Goal: Information Seeking & Learning: Learn about a topic

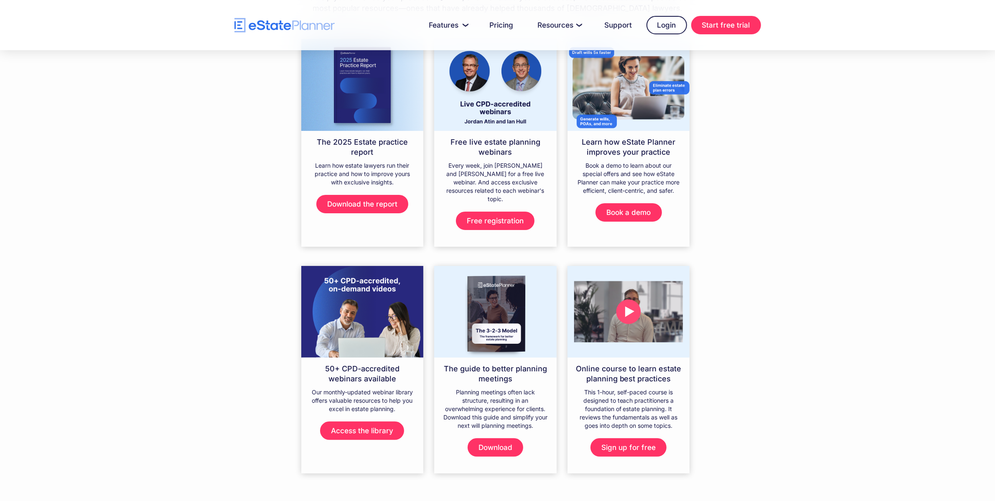
scroll to position [120, 0]
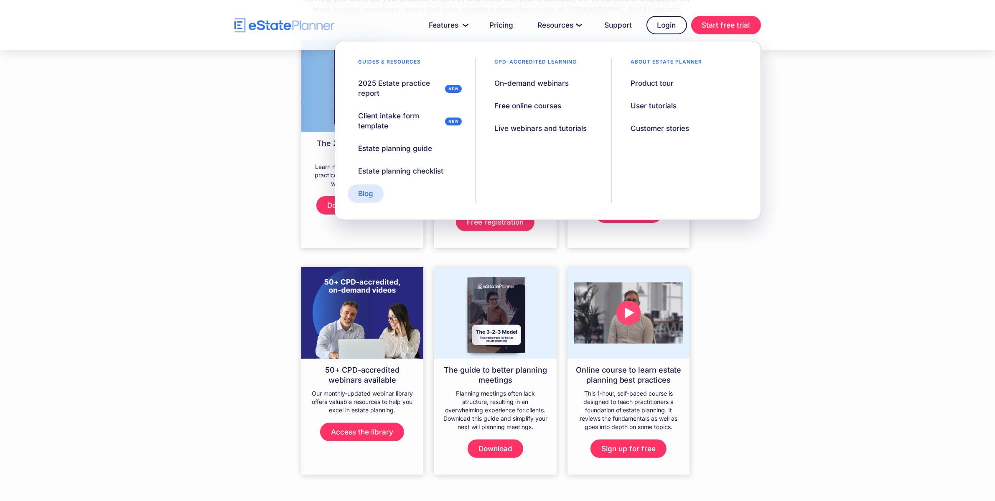
click at [367, 194] on div "Blog" at bounding box center [365, 194] width 15 height 10
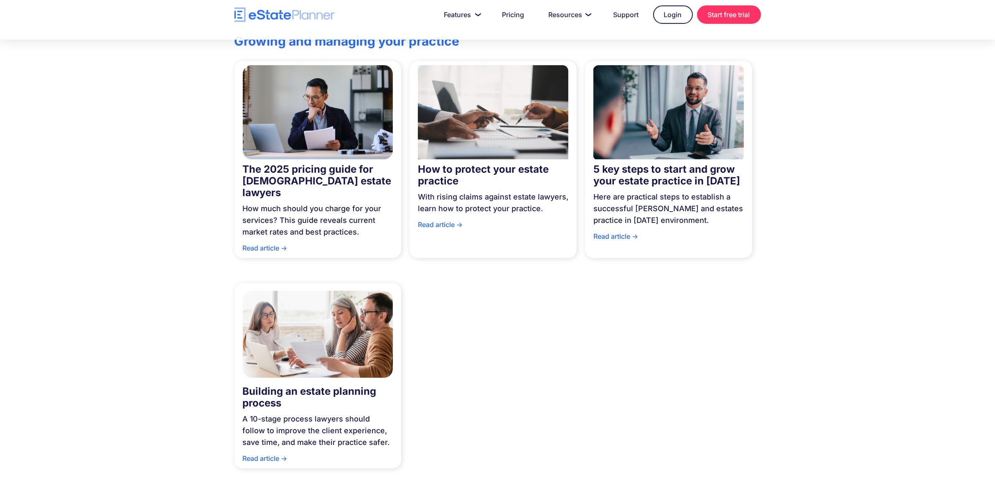
scroll to position [477, 0]
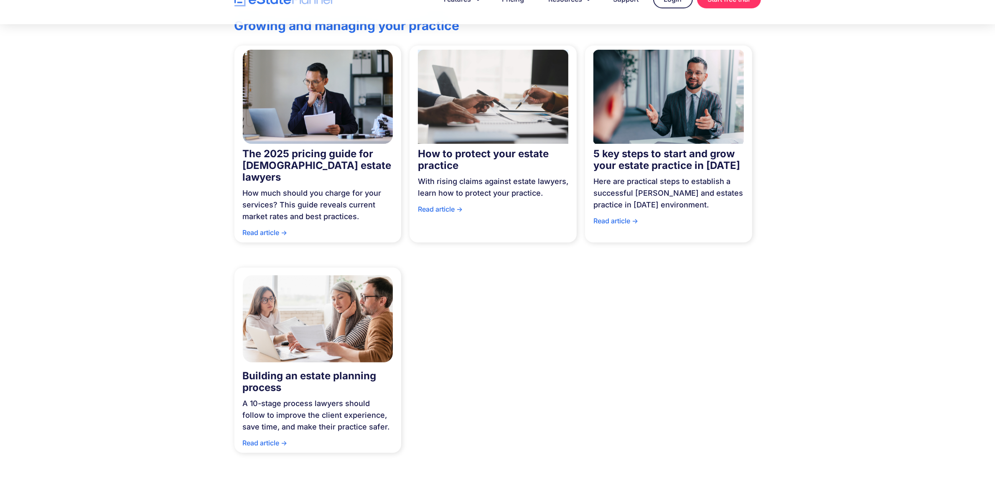
click at [270, 227] on div "Read article ->" at bounding box center [318, 235] width 150 height 16
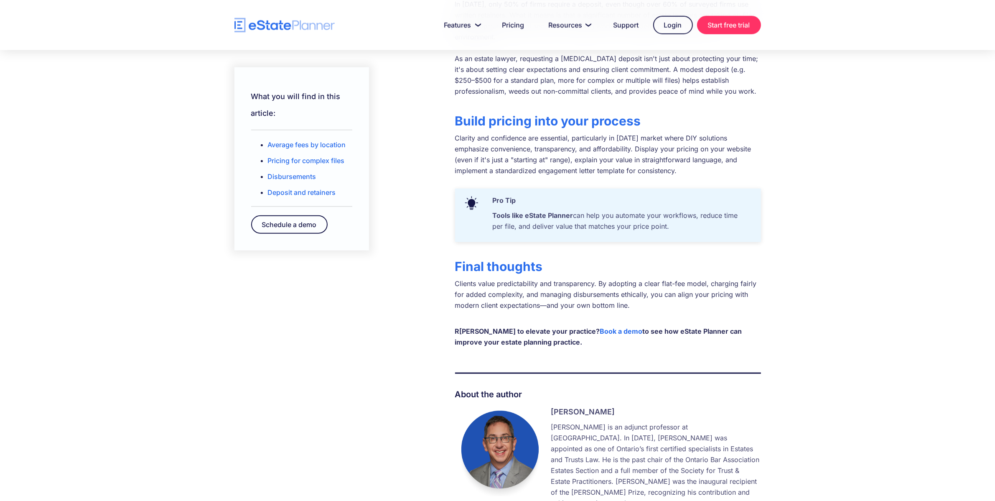
scroll to position [1043, 0]
drag, startPoint x: 601, startPoint y: 421, endPoint x: 646, endPoint y: 424, distance: 45.2
click at [646, 424] on p "Jordan is an adjunct professor at Osgoode Hall Law School. In 2004, Jordan was …" at bounding box center [656, 464] width 210 height 87
copy p "Hoffstein Prize"
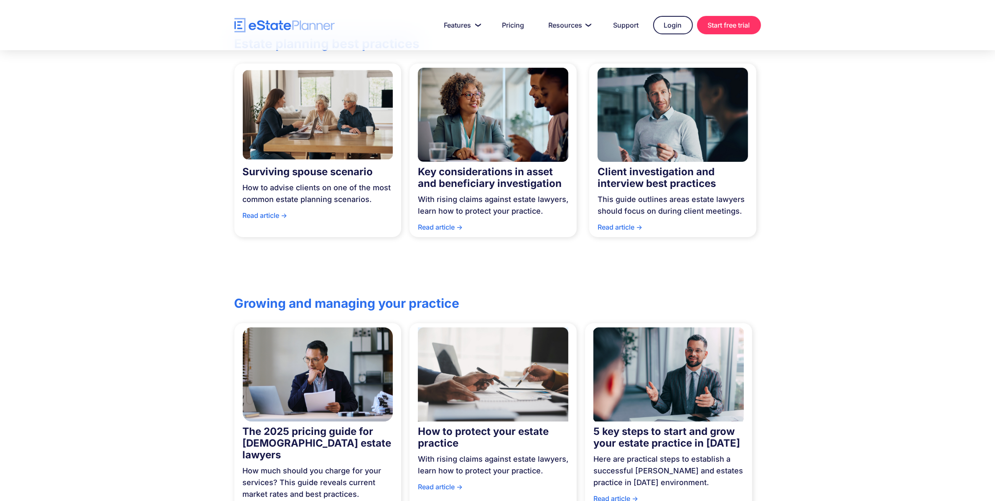
scroll to position [20, 0]
